Goal: Information Seeking & Learning: Learn about a topic

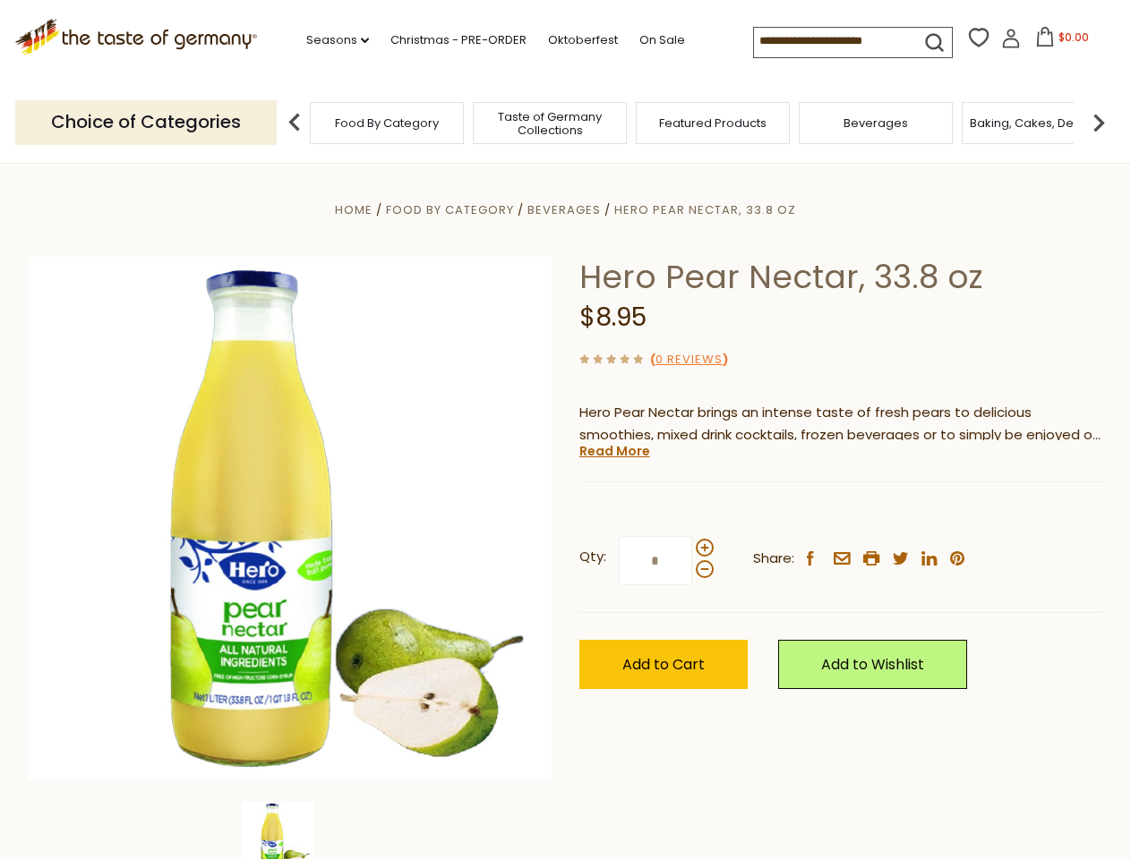
click at [565, 430] on div "Home Food By Category [GEOGRAPHIC_DATA] Hero Pear Nectar, 33.8 oz Hero Pear Nec…" at bounding box center [565, 543] width 1101 height 689
click at [330, 40] on link "Seasons dropdown_arrow" at bounding box center [337, 40] width 63 height 20
click at [831, 41] on input at bounding box center [829, 40] width 151 height 25
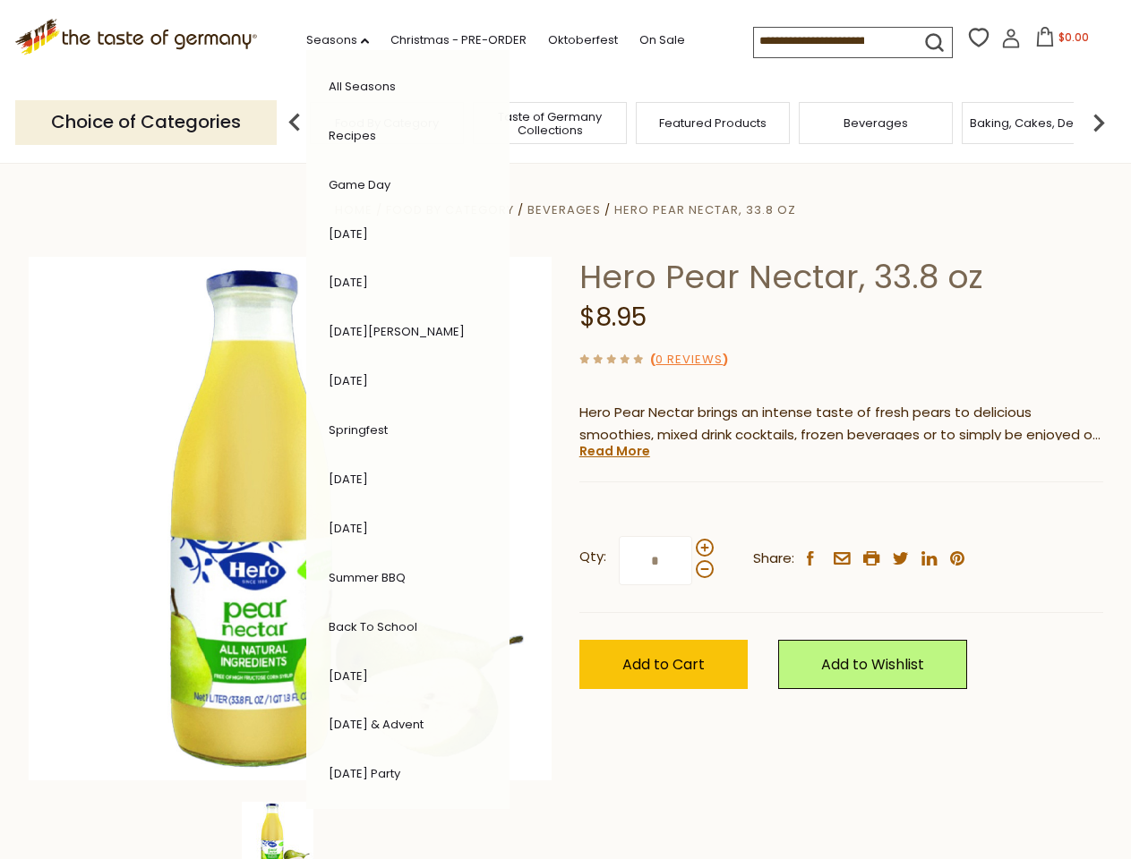
click at [1058, 42] on span "$0.00" at bounding box center [1073, 37] width 30 height 15
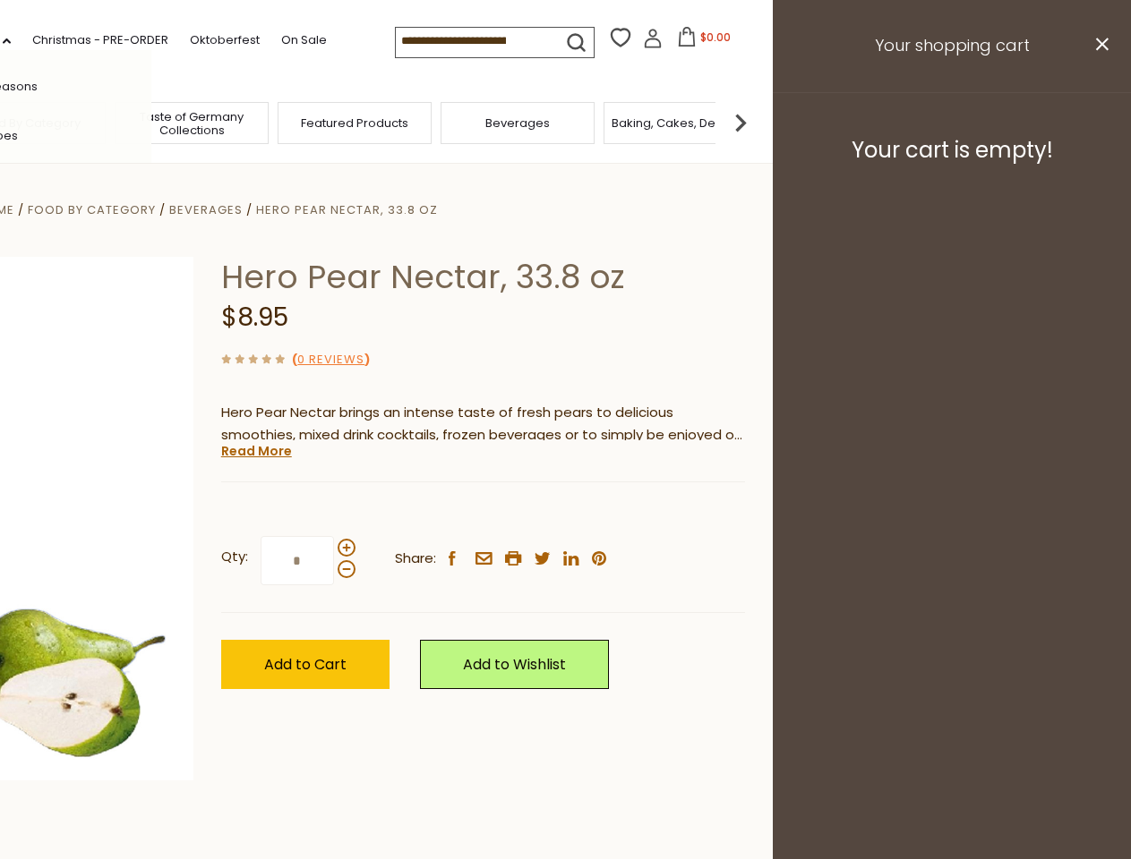
click at [151, 122] on div "All Seasons Recipes Game Day [DATE] [DATE] [DATE][PERSON_NAME] [DATE] Springfes…" at bounding box center [49, 429] width 203 height 759
click at [758, 122] on img at bounding box center [740, 123] width 36 height 36
click at [565, 511] on div "Qty: * Share: facebook email printer twitter linkedin pinterest" at bounding box center [483, 561] width 524 height 104
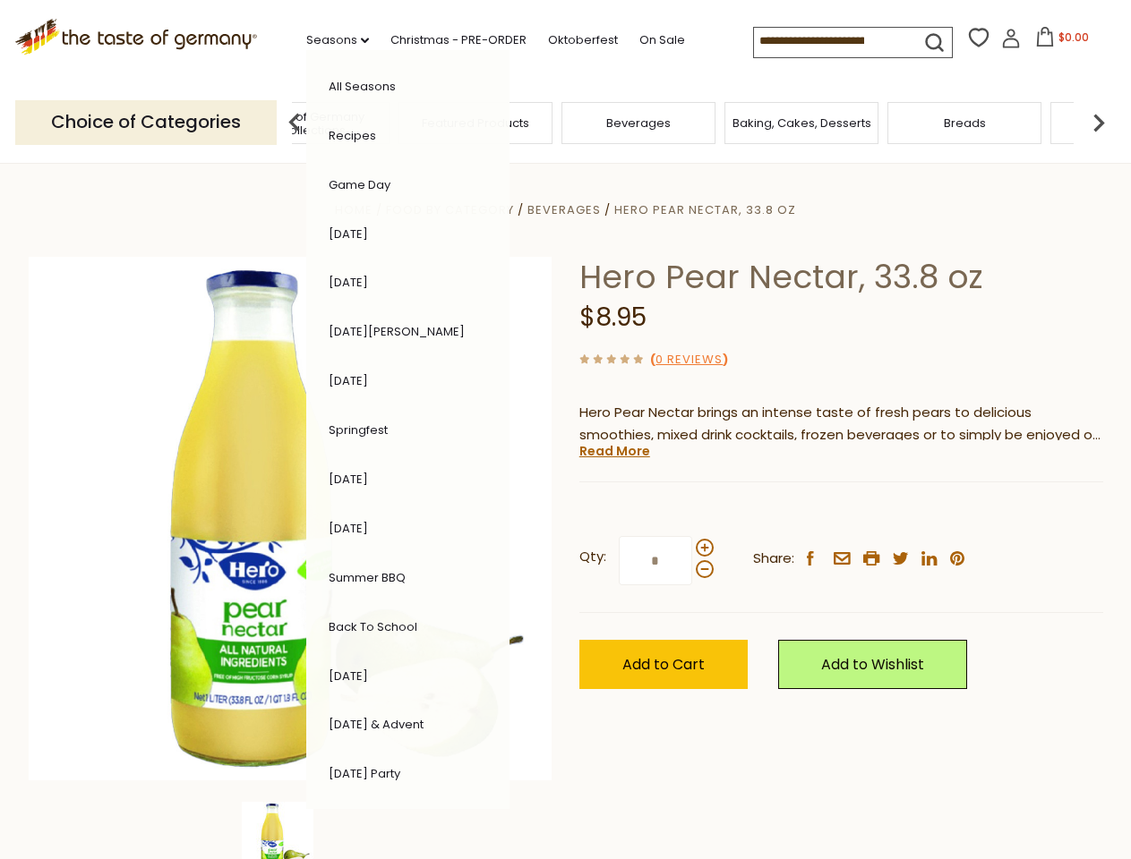
click at [290, 831] on img at bounding box center [278, 838] width 72 height 72
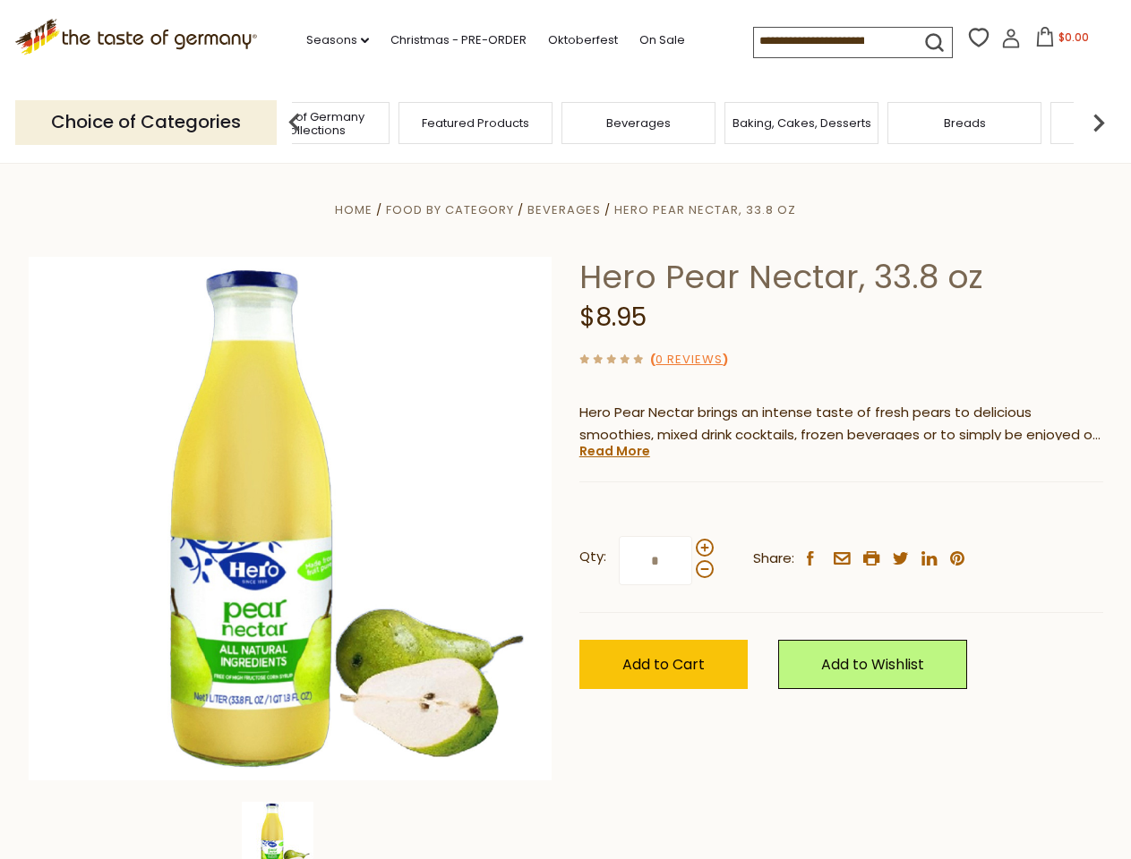
click at [290, 831] on img at bounding box center [278, 838] width 72 height 72
click at [613, 451] on link "Read More" at bounding box center [614, 451] width 71 height 18
